Goal: Navigation & Orientation: Go to known website

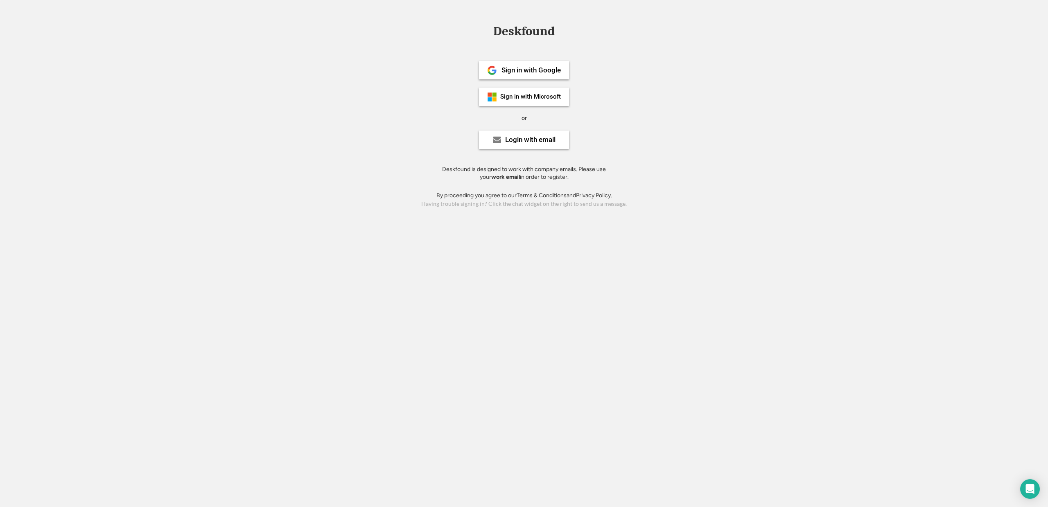
click at [369, 124] on div "Deskfound Sign in with Google Sign in with Microsoft or Login with email Deskfo…" at bounding box center [524, 117] width 1048 height 185
click at [258, 141] on div "Deskfound Sign in with Google Sign in with Microsoft or Login with email Deskfo…" at bounding box center [524, 117] width 1048 height 185
click at [540, 71] on div "Sign in with Google" at bounding box center [531, 70] width 59 height 7
click at [579, 12] on div "Deskfound Sign in with Google Sign in with Microsoft or Login with email Deskfo…" at bounding box center [524, 253] width 1048 height 507
click at [553, 135] on div "Login with email" at bounding box center [524, 140] width 90 height 18
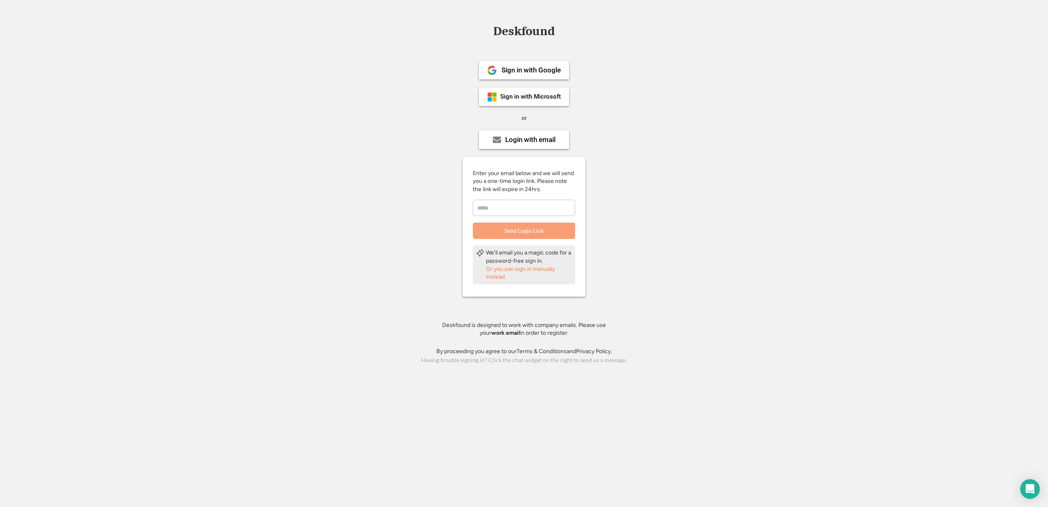
click at [522, 212] on input "email" at bounding box center [524, 208] width 102 height 16
